Goal: Information Seeking & Learning: Learn about a topic

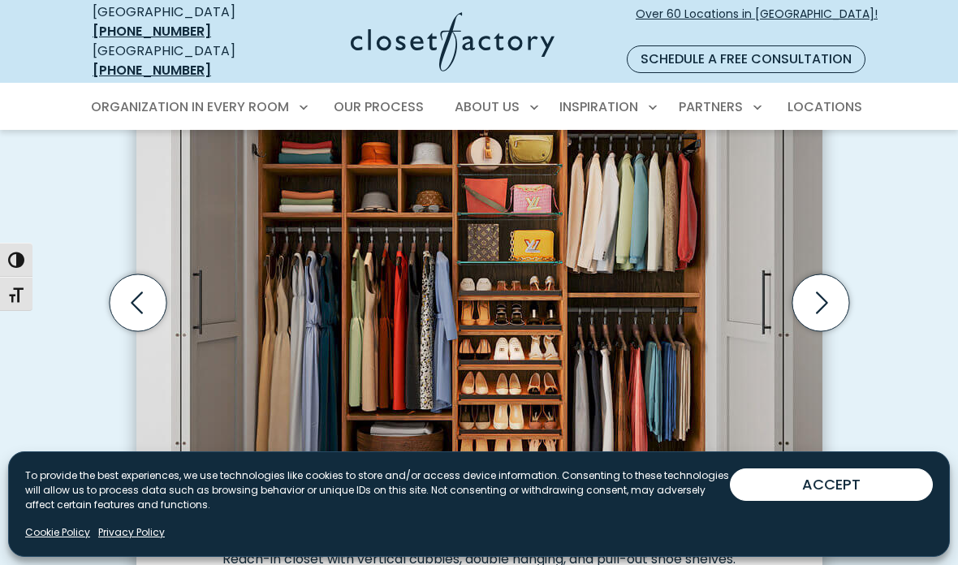
scroll to position [512, 0]
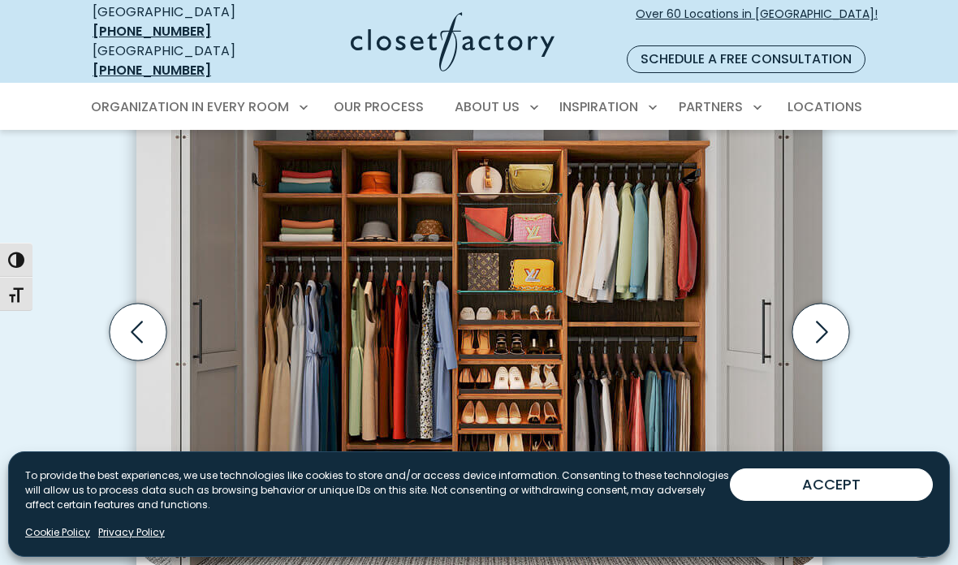
click at [819, 307] on icon "Next slide" at bounding box center [819, 332] width 57 height 57
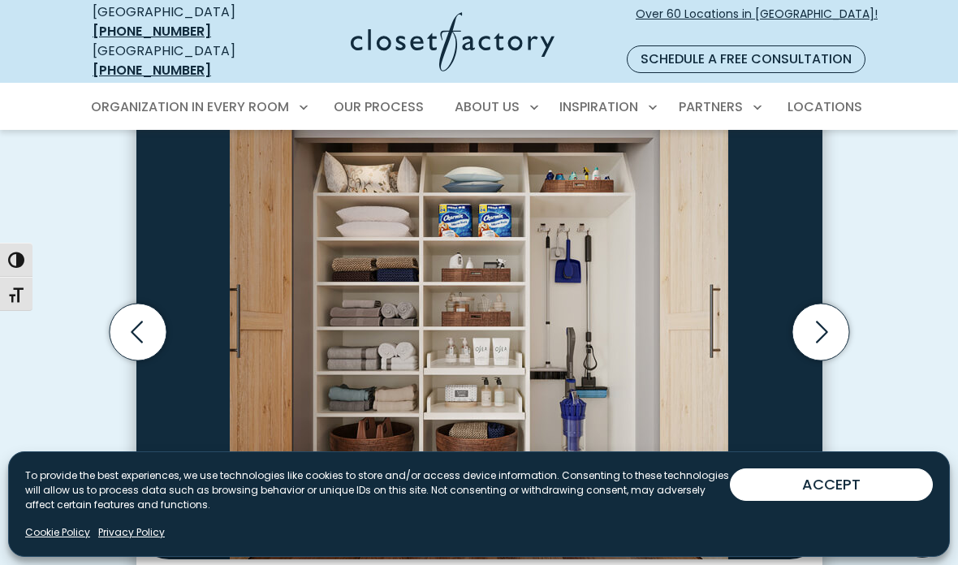
click at [827, 317] on icon "Next slide" at bounding box center [819, 332] width 57 height 57
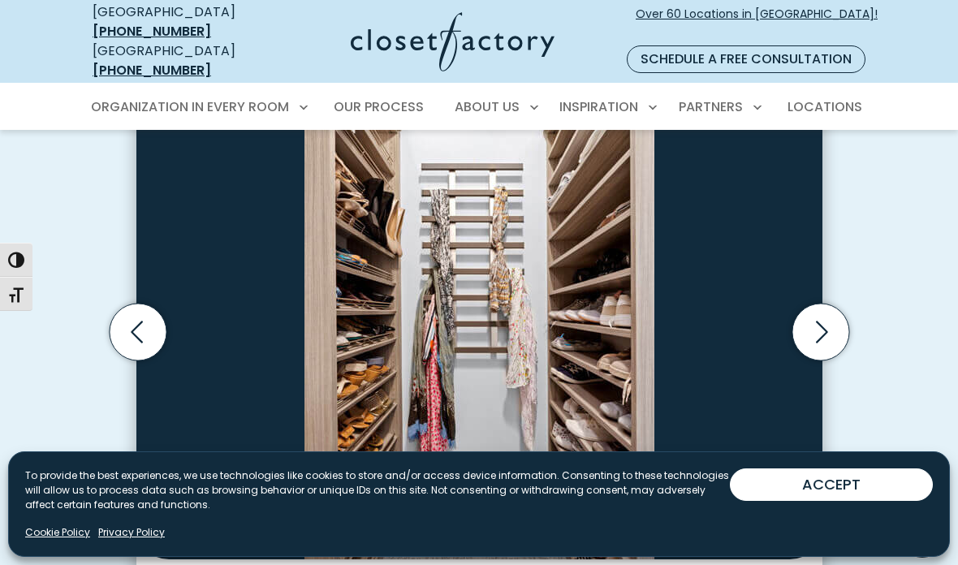
click at [826, 314] on icon "Next slide" at bounding box center [819, 332] width 57 height 57
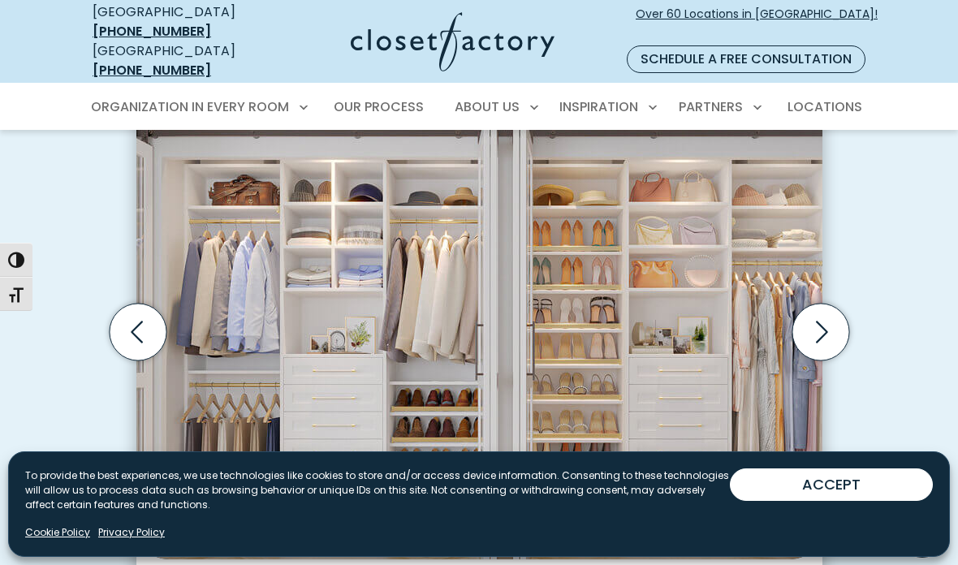
click at [828, 317] on icon "Next slide" at bounding box center [819, 332] width 57 height 57
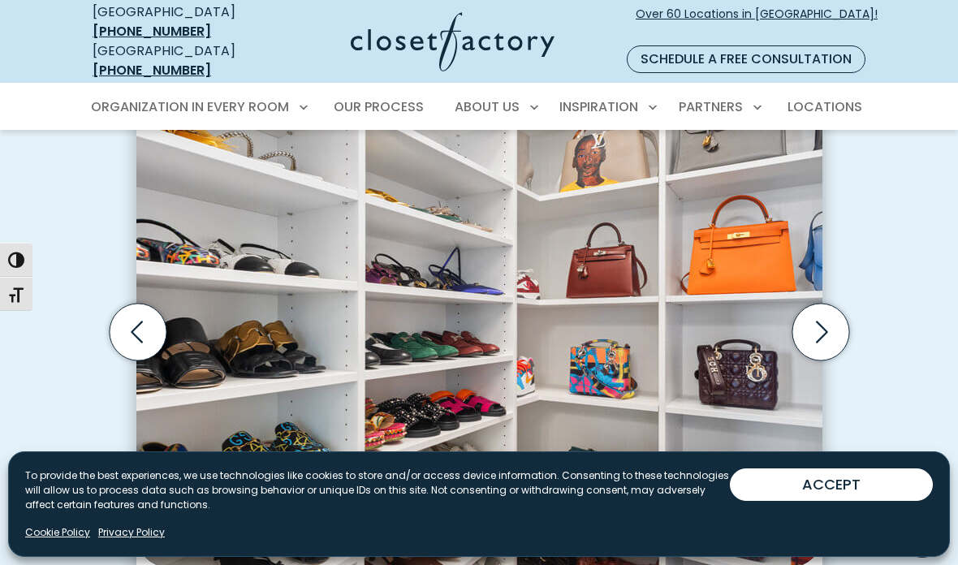
click at [828, 309] on icon "Next slide" at bounding box center [819, 332] width 57 height 57
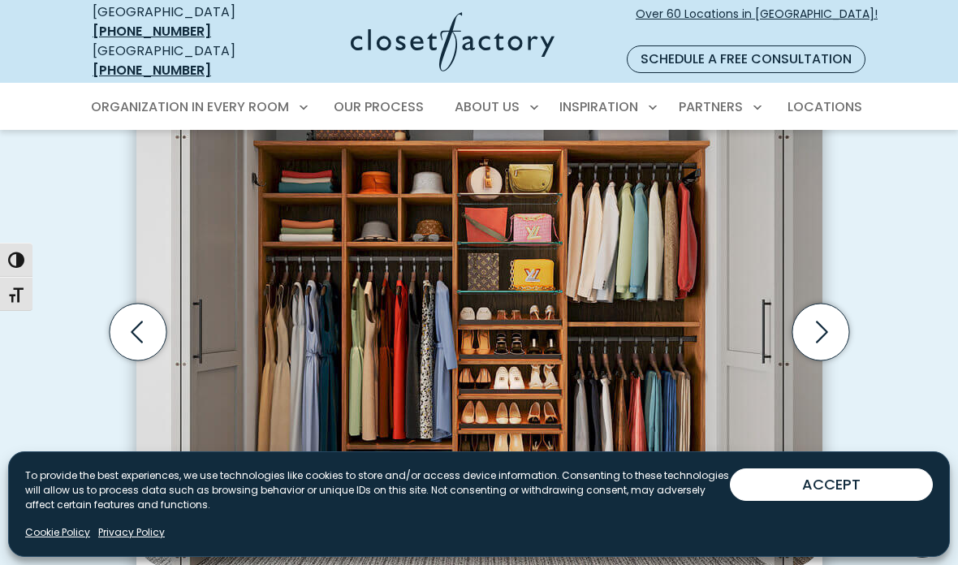
click at [821, 320] on icon "Next slide" at bounding box center [819, 332] width 57 height 57
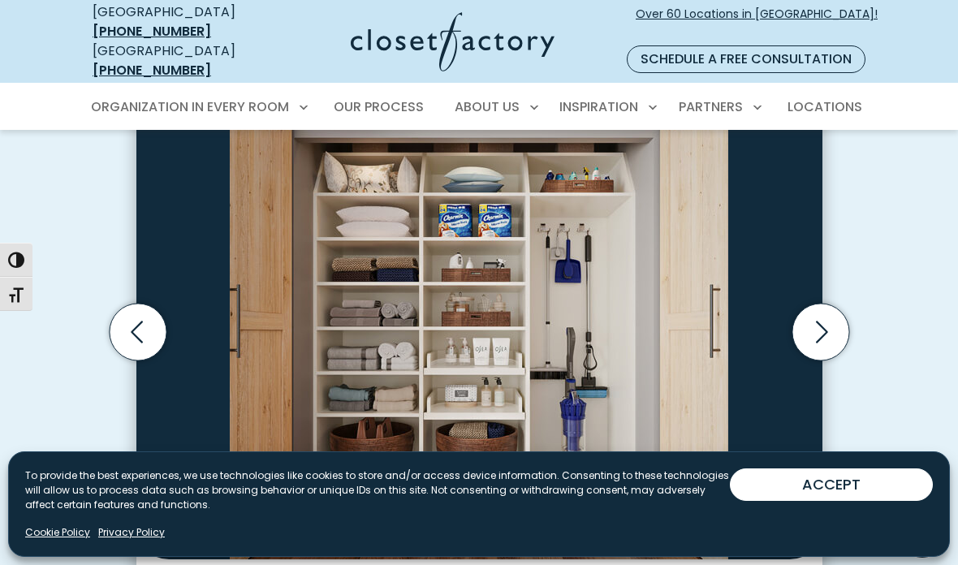
click at [823, 312] on icon "Next slide" at bounding box center [819, 332] width 57 height 57
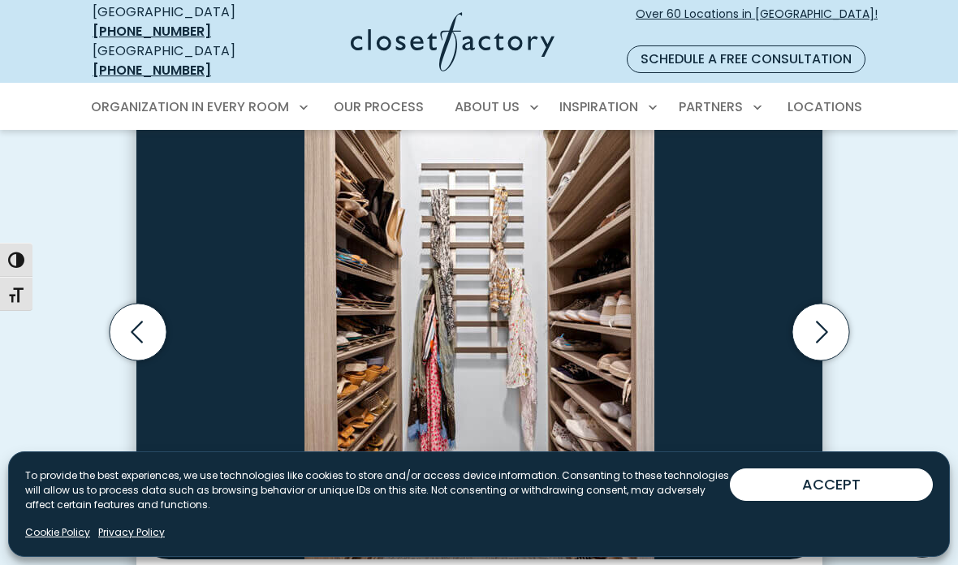
click at [816, 313] on icon "Next slide" at bounding box center [819, 332] width 57 height 57
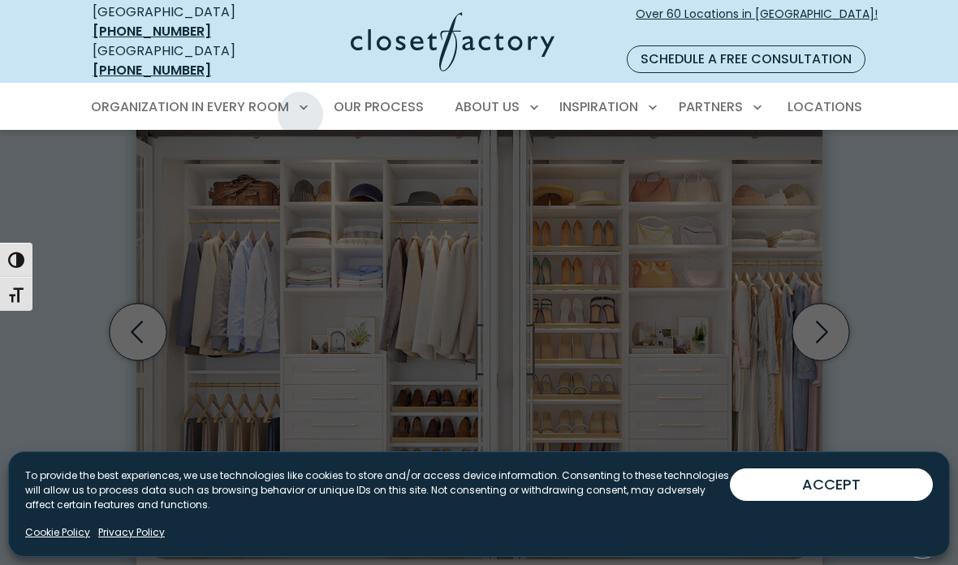
click at [196, 216] on span "Reach-In Closets" at bounding box center [154, 224] width 109 height 16
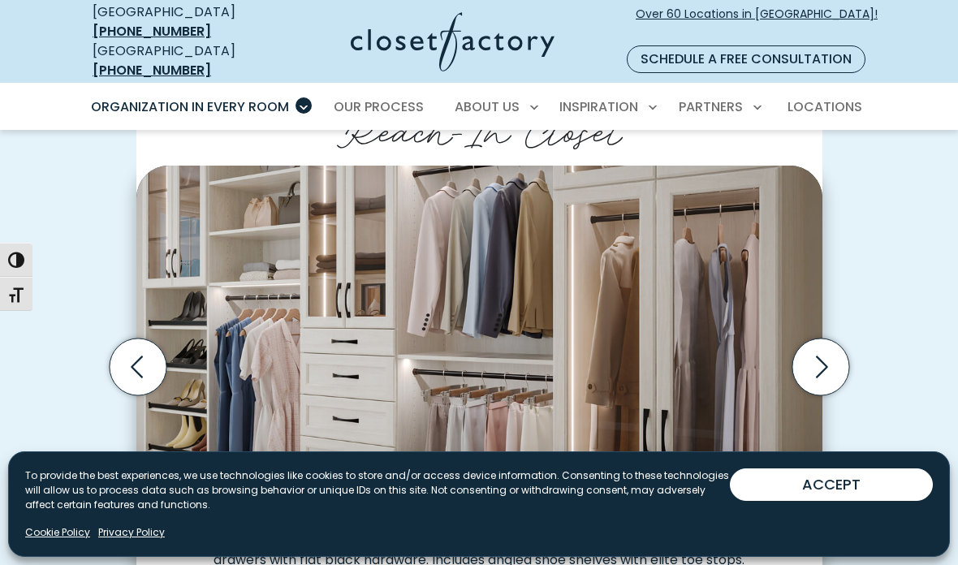
scroll to position [443, 0]
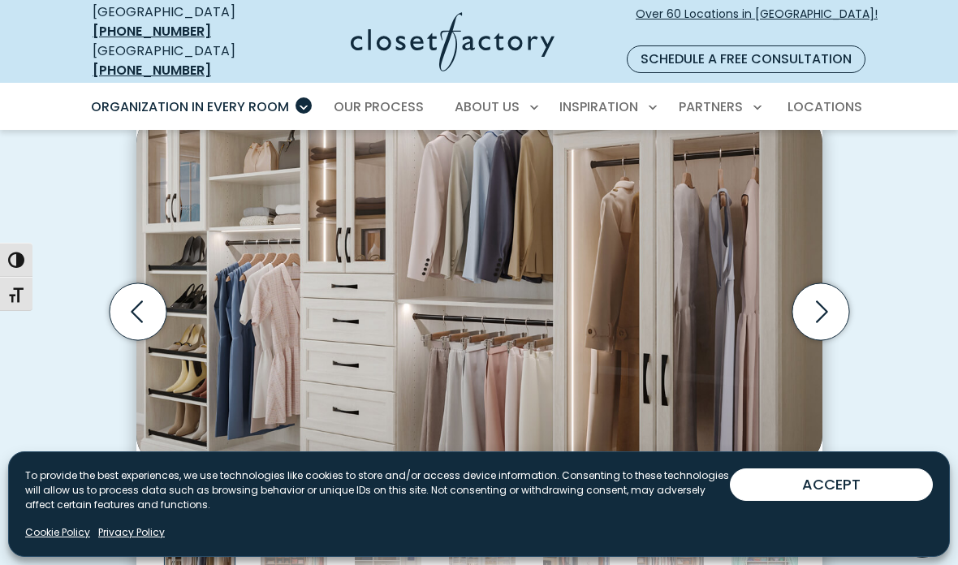
click at [821, 295] on icon "Next slide" at bounding box center [819, 311] width 57 height 57
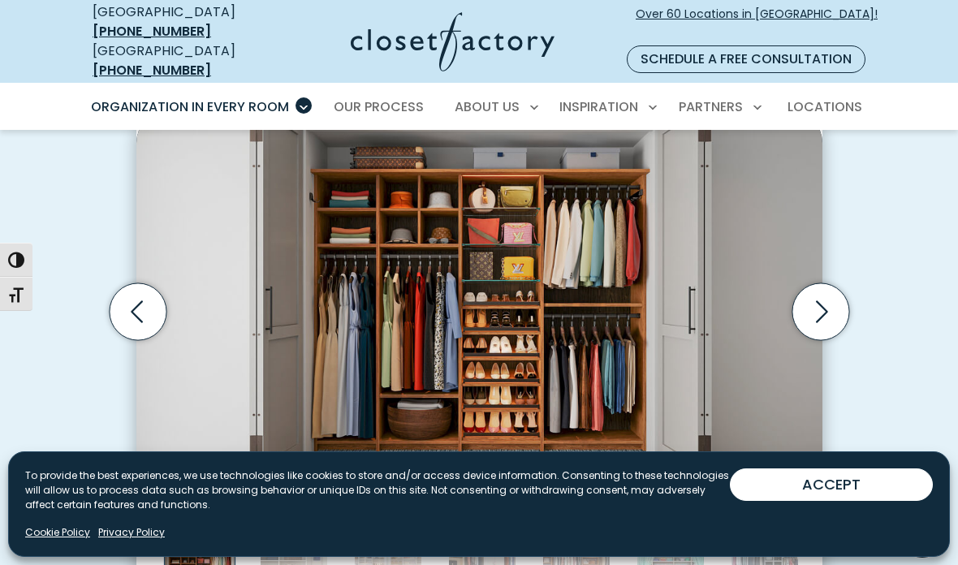
click at [807, 295] on icon "Next slide" at bounding box center [819, 311] width 57 height 57
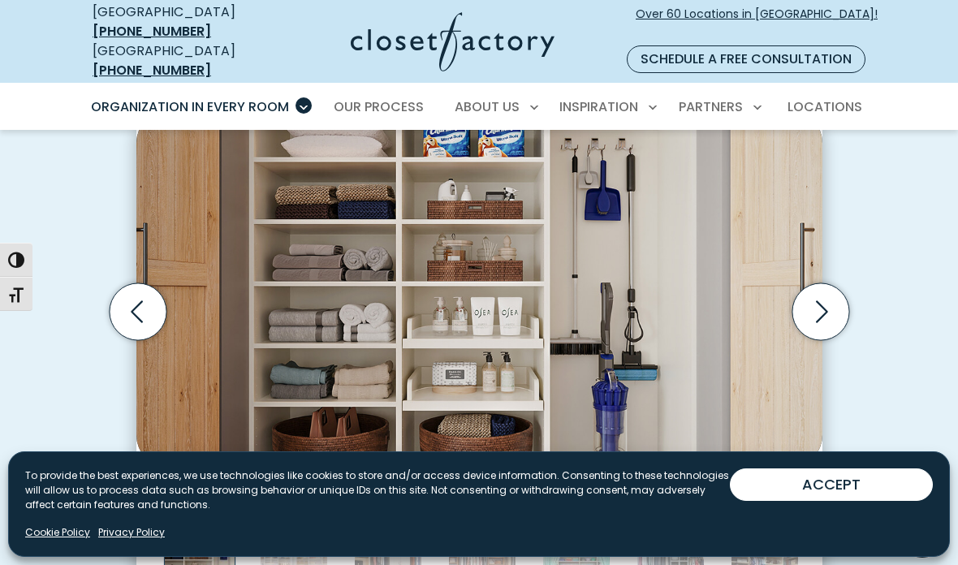
click at [825, 300] on icon "Next slide" at bounding box center [822, 311] width 12 height 22
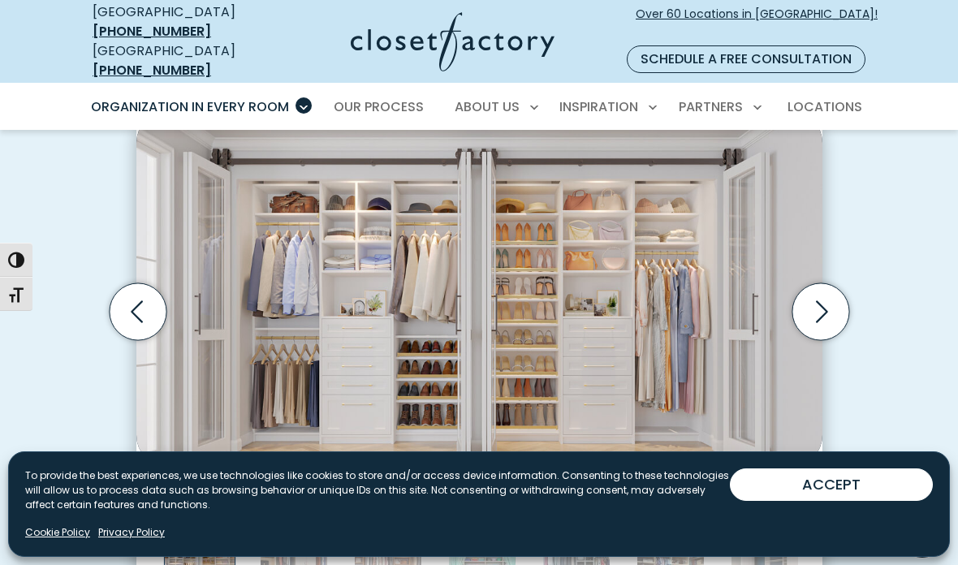
click at [820, 292] on icon "Next slide" at bounding box center [819, 311] width 57 height 57
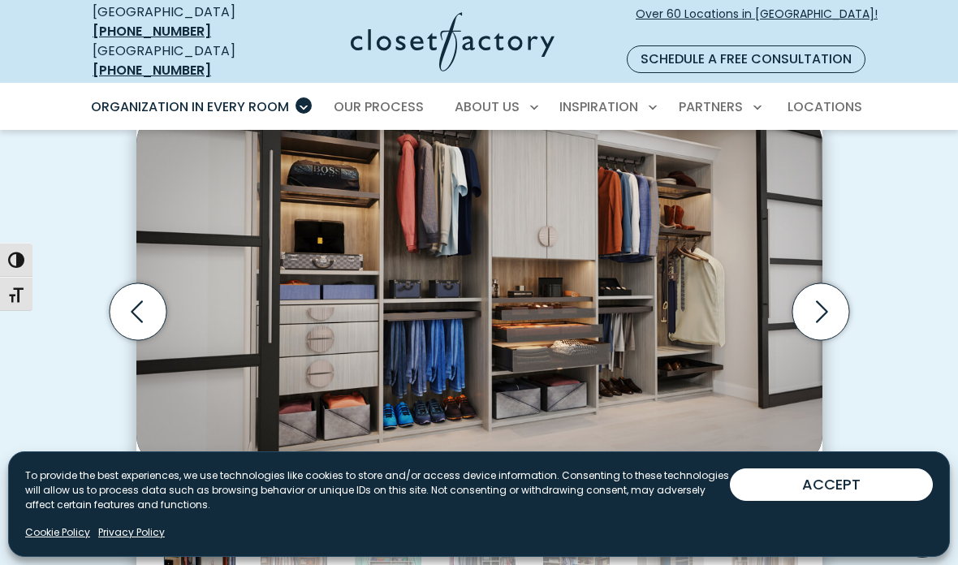
click at [828, 294] on icon "Next slide" at bounding box center [819, 311] width 57 height 57
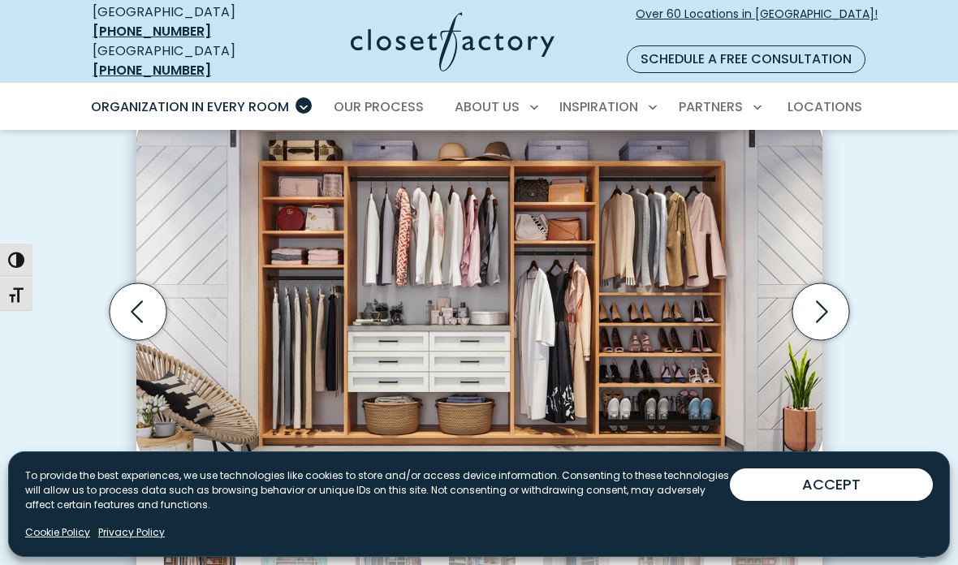
click at [814, 292] on icon "Next slide" at bounding box center [819, 311] width 57 height 57
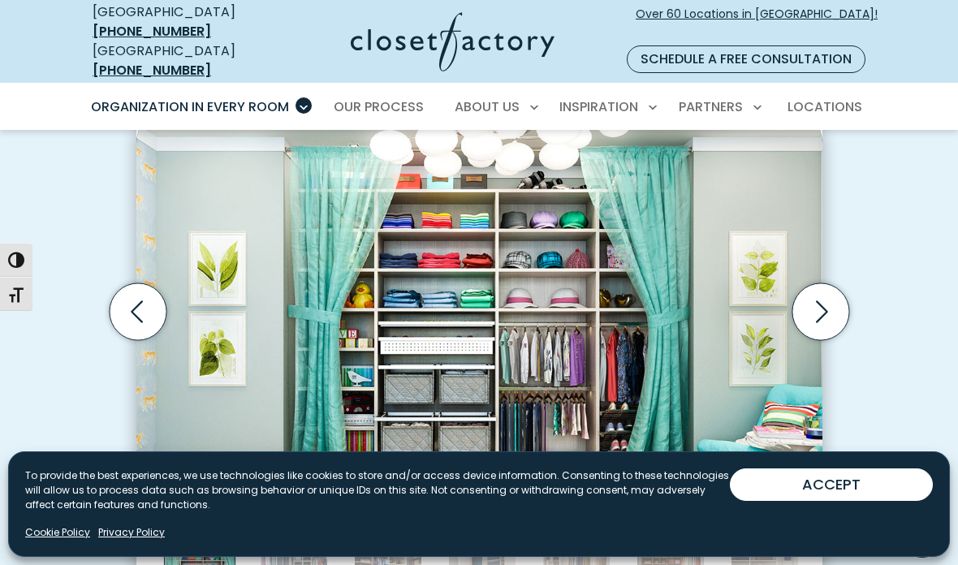
click at [815, 291] on icon "Next slide" at bounding box center [819, 311] width 57 height 57
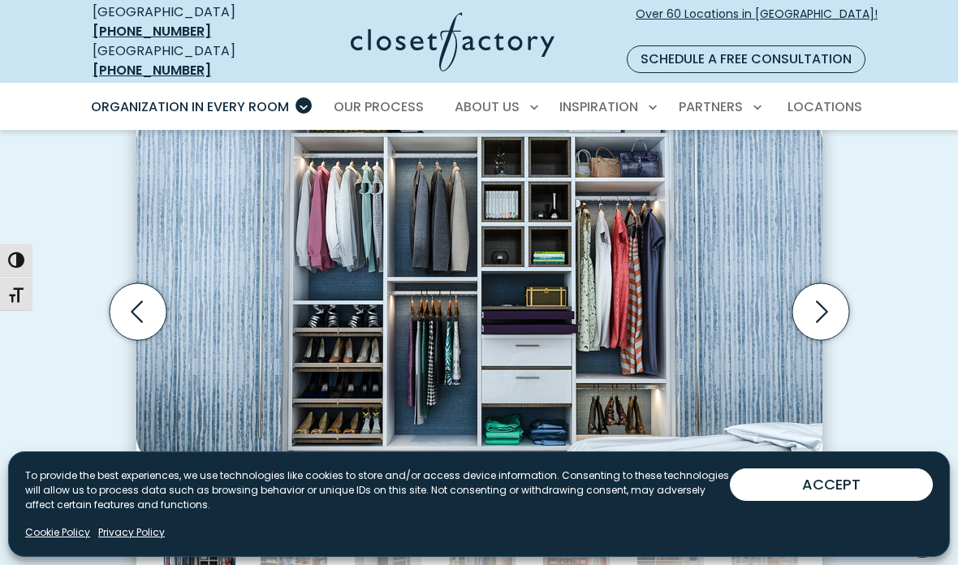
click at [822, 291] on icon "Next slide" at bounding box center [819, 311] width 57 height 57
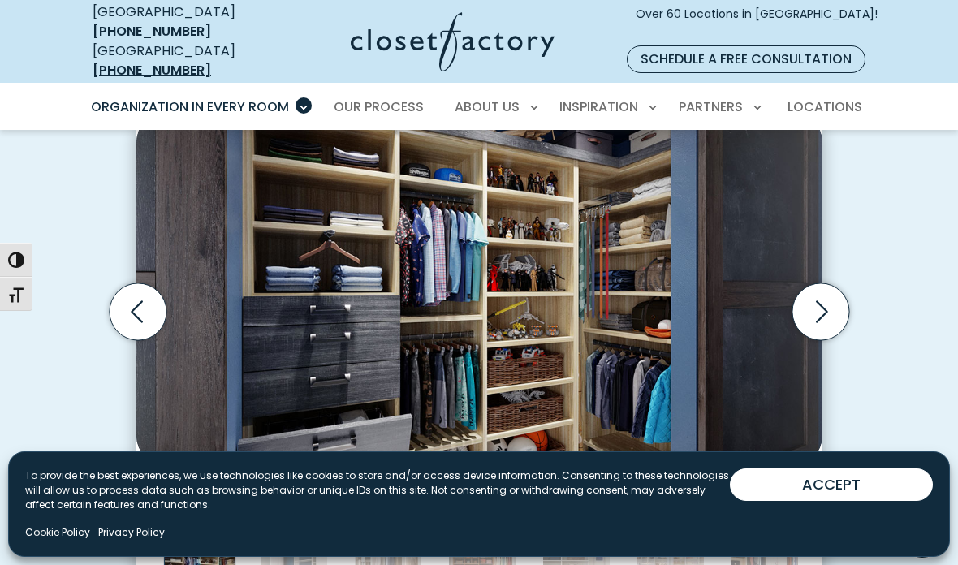
click at [818, 292] on icon "Next slide" at bounding box center [819, 311] width 57 height 57
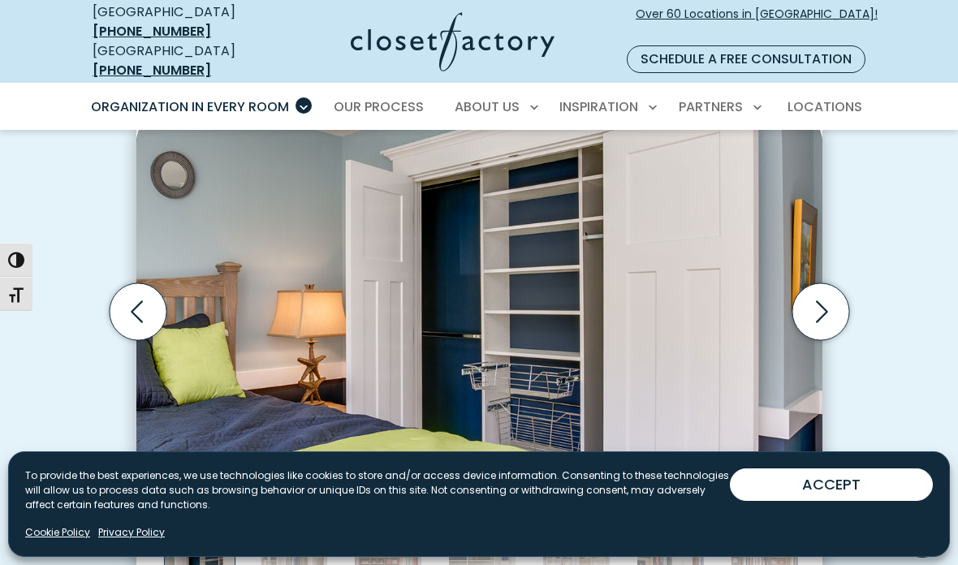
click at [815, 299] on icon "Next slide" at bounding box center [819, 311] width 57 height 57
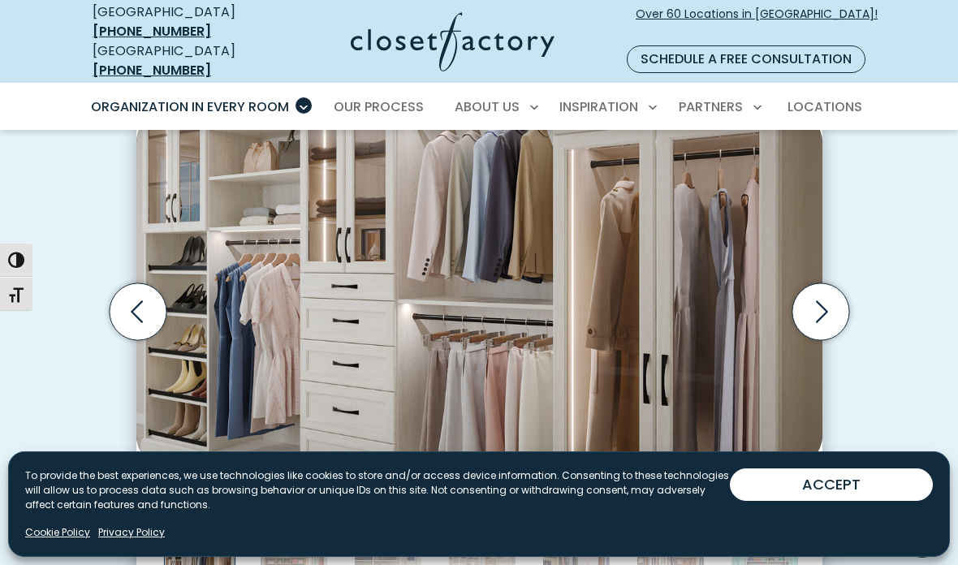
click at [819, 299] on icon "Next slide" at bounding box center [819, 311] width 57 height 57
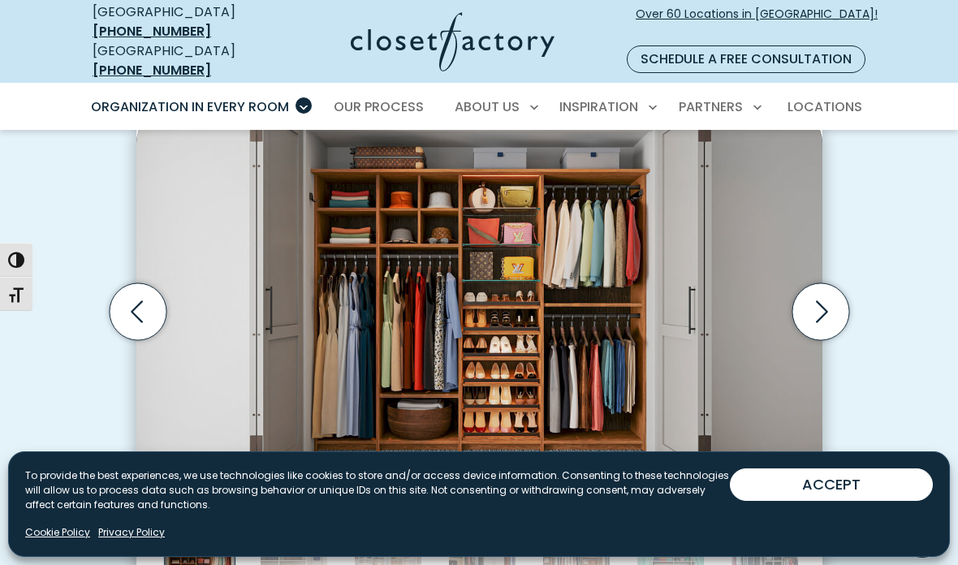
click at [832, 291] on icon "Next slide" at bounding box center [819, 311] width 57 height 57
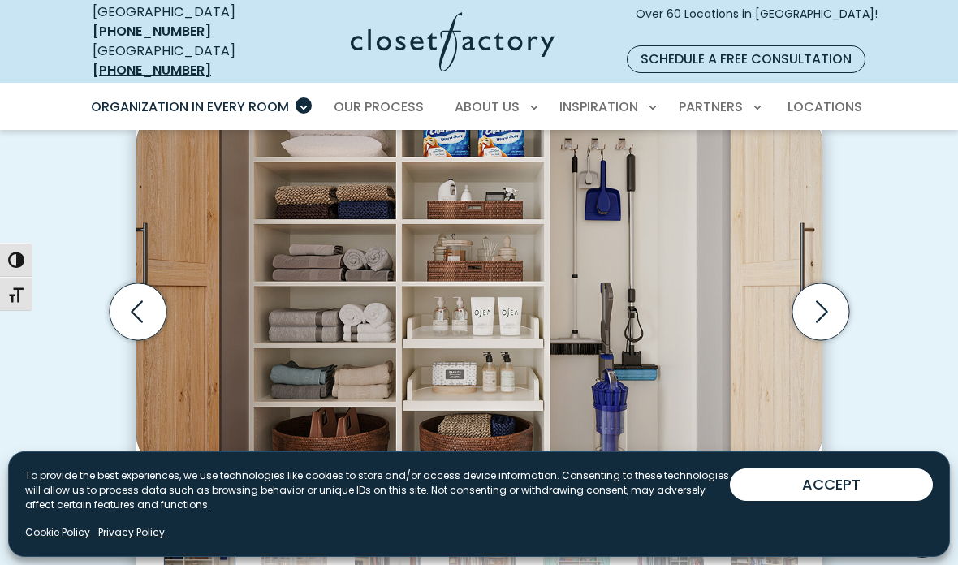
click at [819, 292] on icon "Next slide" at bounding box center [819, 311] width 57 height 57
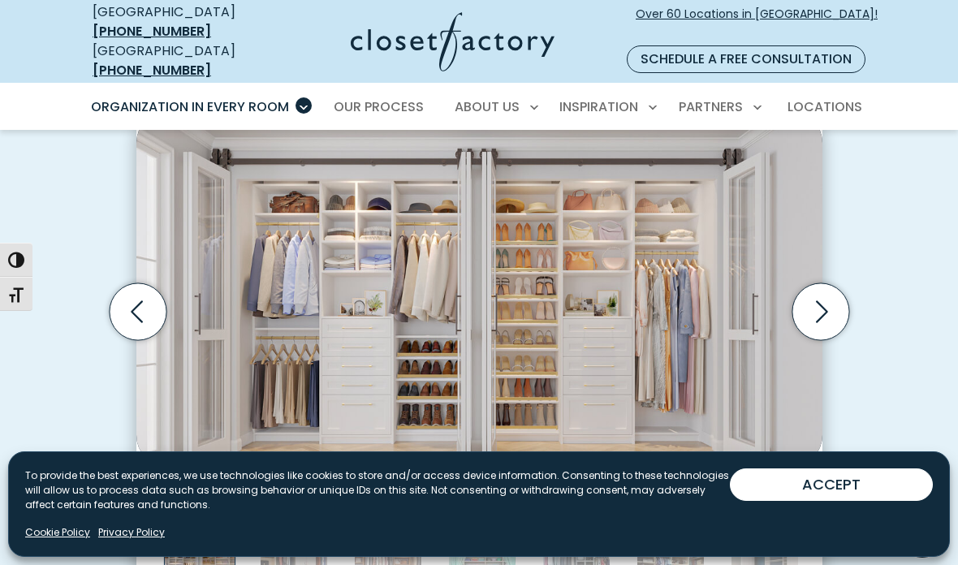
click at [821, 293] on icon "Next slide" at bounding box center [819, 311] width 57 height 57
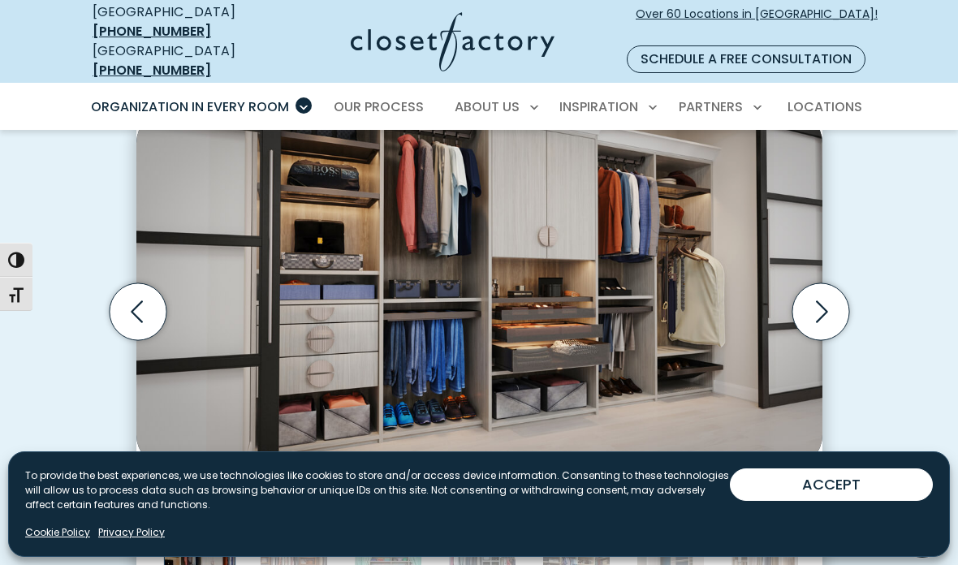
click at [817, 297] on icon "Next slide" at bounding box center [819, 311] width 57 height 57
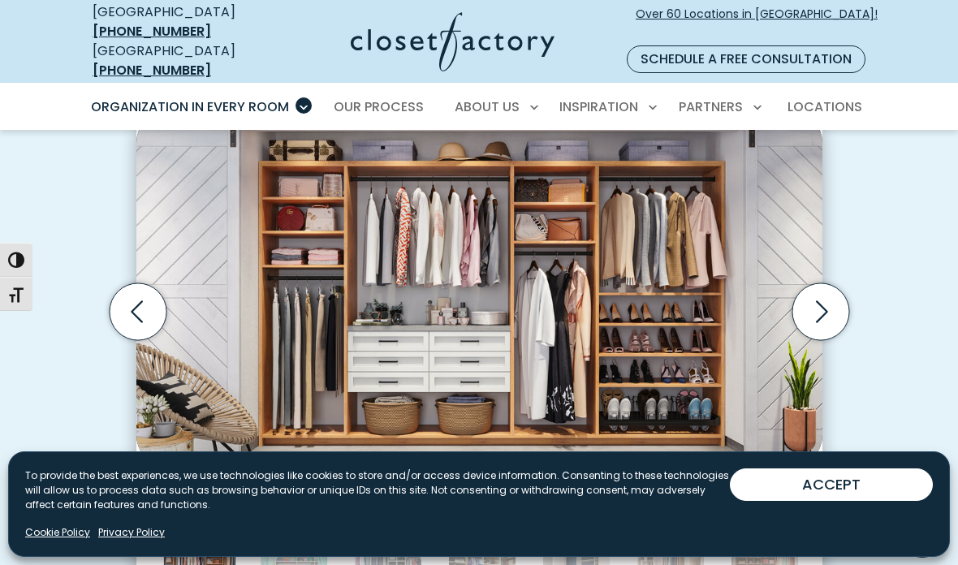
click at [816, 300] on icon "Next slide" at bounding box center [819, 311] width 57 height 57
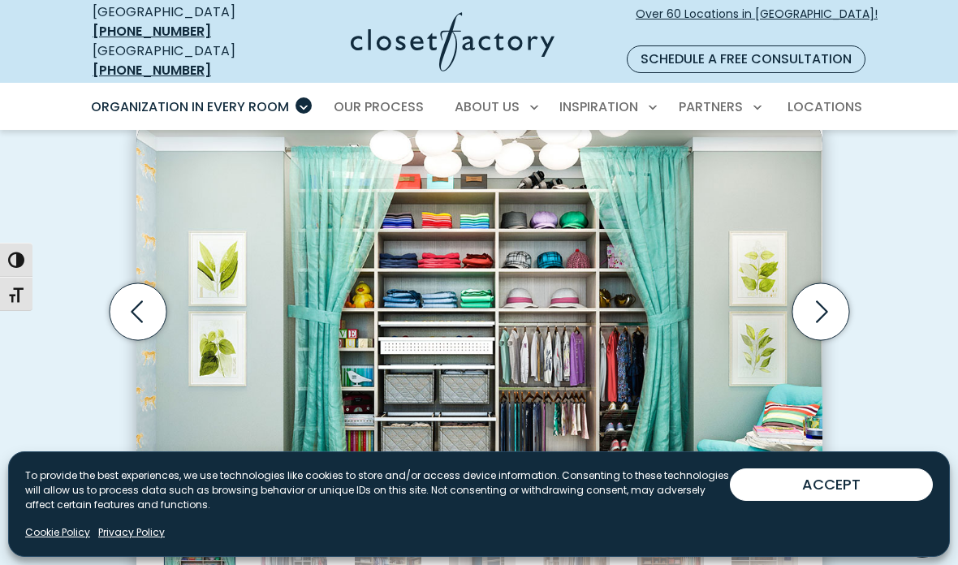
click at [821, 300] on icon "Next slide" at bounding box center [822, 311] width 12 height 22
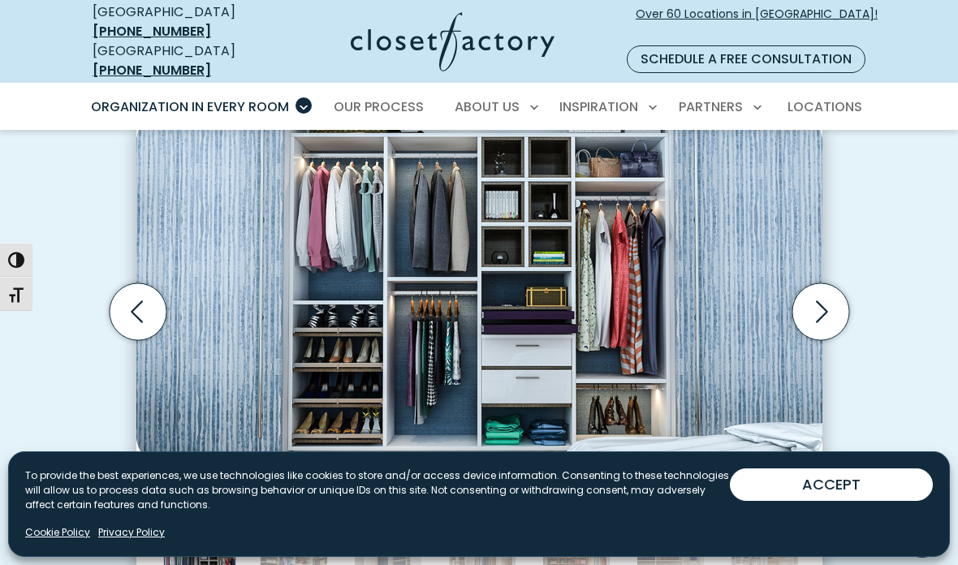
click at [804, 294] on icon "Next slide" at bounding box center [819, 311] width 57 height 57
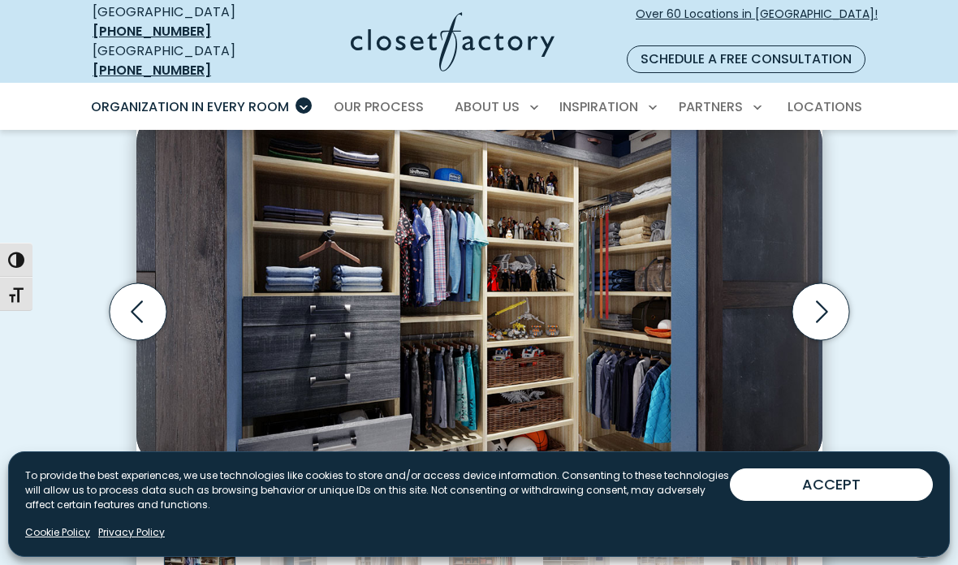
click at [807, 294] on icon "Next slide" at bounding box center [819, 311] width 57 height 57
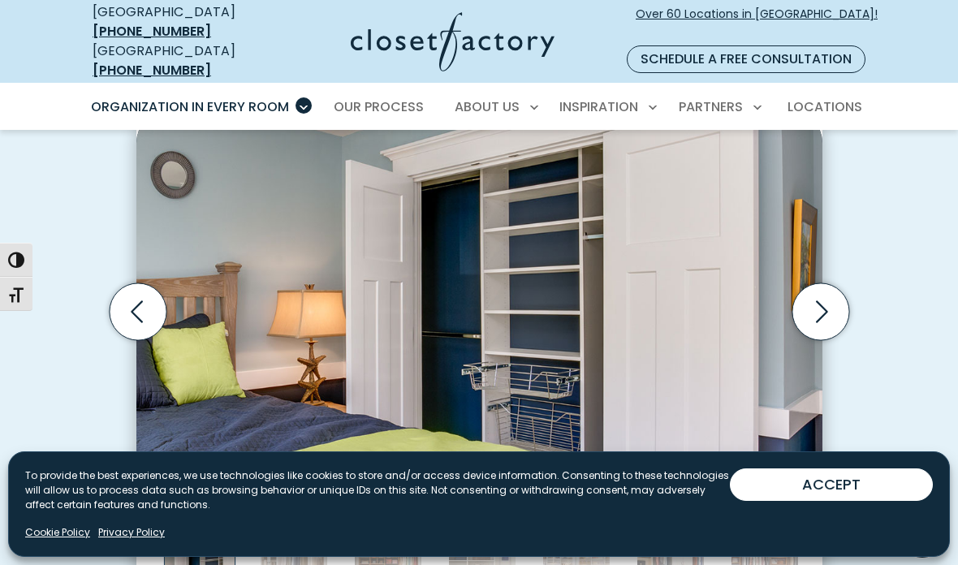
click at [812, 293] on icon "Next slide" at bounding box center [819, 311] width 57 height 57
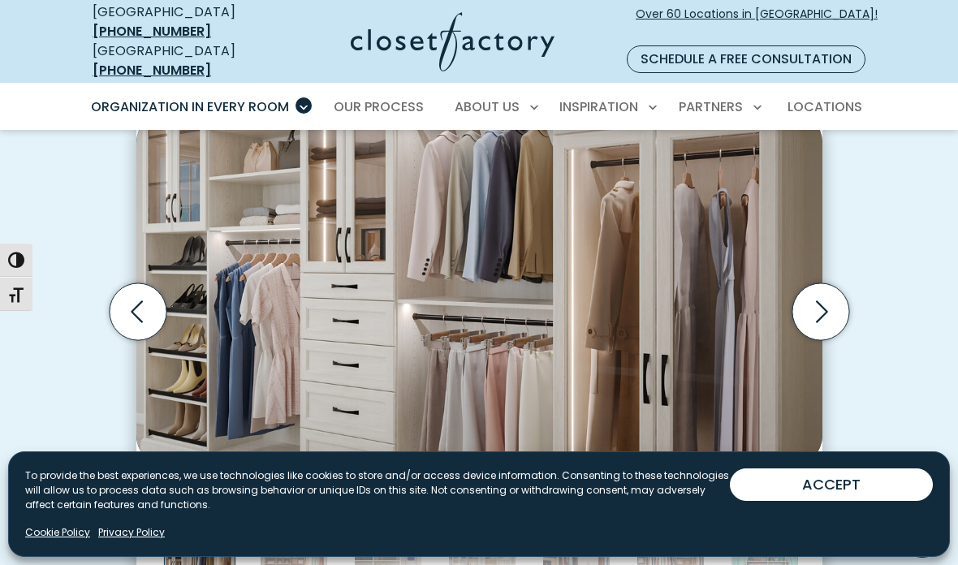
click at [815, 293] on icon "Next slide" at bounding box center [819, 311] width 57 height 57
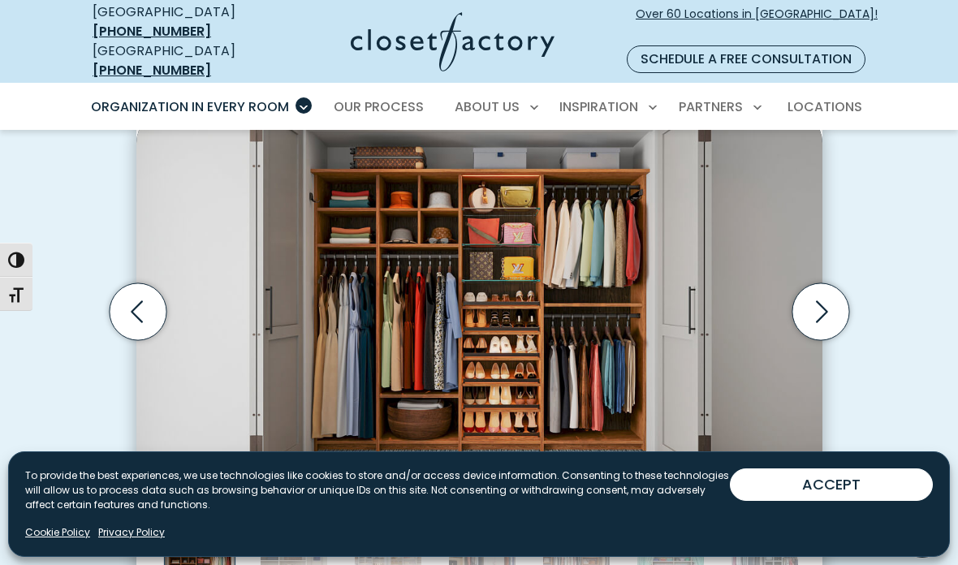
click at [819, 290] on icon "Next slide" at bounding box center [819, 311] width 57 height 57
